Goal: Task Accomplishment & Management: Use online tool/utility

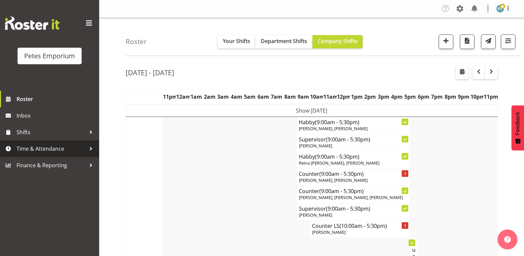
click at [35, 148] on span "Time & Attendance" at bounding box center [51, 148] width 69 height 10
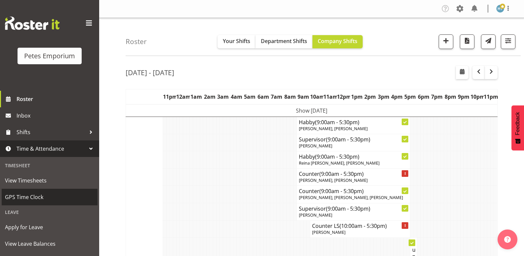
click at [35, 192] on span "GPS Time Clock" at bounding box center [49, 197] width 89 height 10
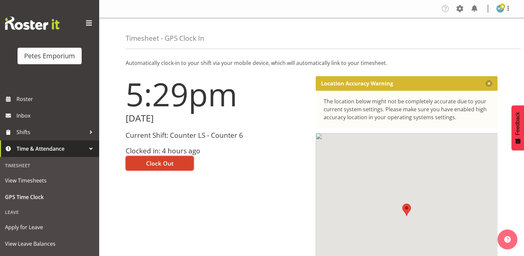
click at [164, 162] on span "Clock Out" at bounding box center [159, 163] width 27 height 9
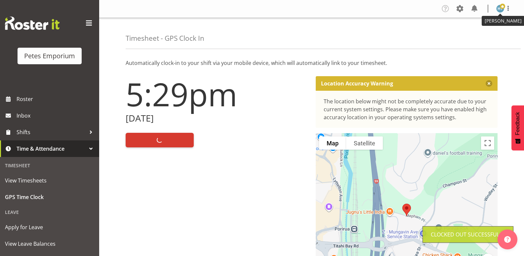
click at [498, 9] on img at bounding box center [500, 9] width 8 height 8
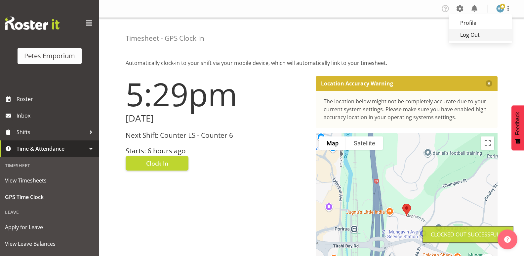
click at [474, 35] on link "Log Out" at bounding box center [480, 35] width 63 height 12
